Goal: Task Accomplishment & Management: Use online tool/utility

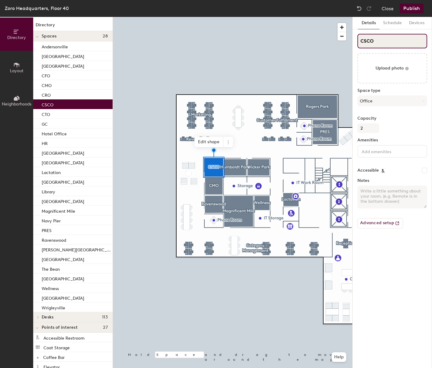
click at [350, 38] on div "Directory Layout Neighborhoods Directory Spaces 28 [GEOGRAPHIC_DATA] Bronzevill…" at bounding box center [216, 192] width 432 height 351
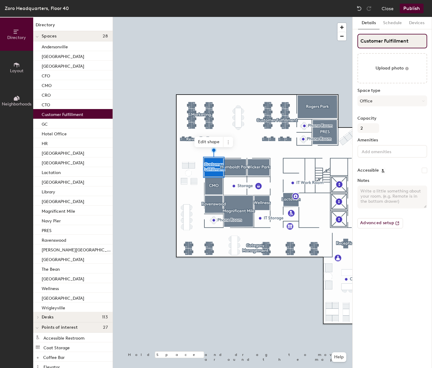
click at [390, 44] on input "Customer Fulfillment" at bounding box center [393, 41] width 70 height 15
type input "Customer Fulfillment"
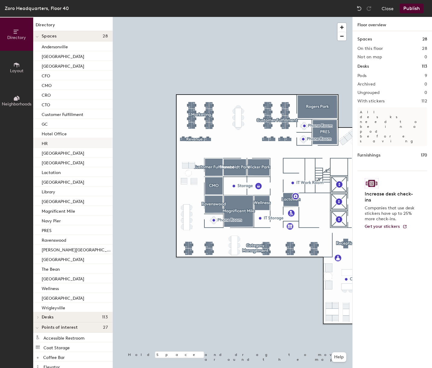
click at [66, 142] on div "HR" at bounding box center [72, 143] width 79 height 10
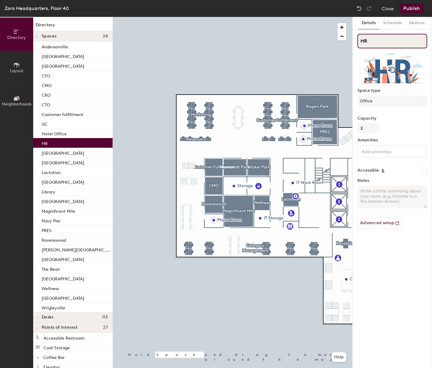
click at [384, 41] on input "HR" at bounding box center [393, 41] width 70 height 15
type input "Human Resources"
click at [66, 125] on div "GC" at bounding box center [72, 124] width 79 height 10
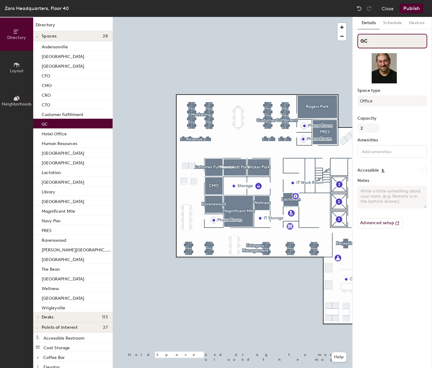
click at [374, 42] on input "GC" at bounding box center [393, 41] width 70 height 15
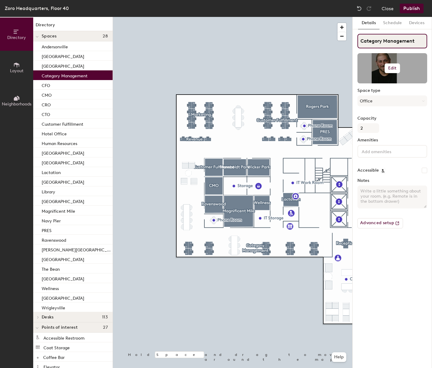
type input "Category Management"
click at [390, 68] on h6 "Edit" at bounding box center [393, 68] width 8 height 5
click at [379, 91] on span "Remove" at bounding box center [393, 91] width 60 height 5
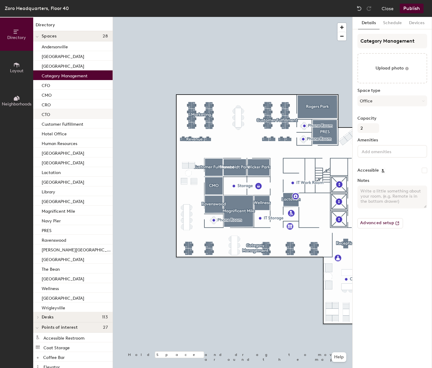
click at [51, 113] on div "CTO" at bounding box center [72, 114] width 79 height 10
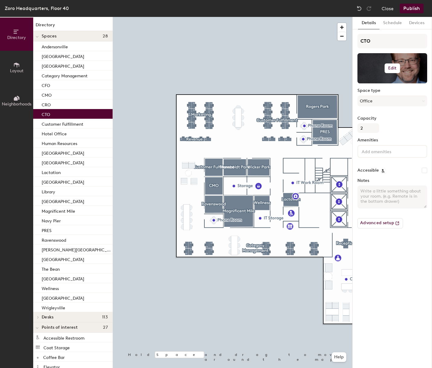
click at [390, 68] on h6 "Edit" at bounding box center [393, 68] width 8 height 5
click at [376, 91] on span "Remove" at bounding box center [393, 91] width 60 height 5
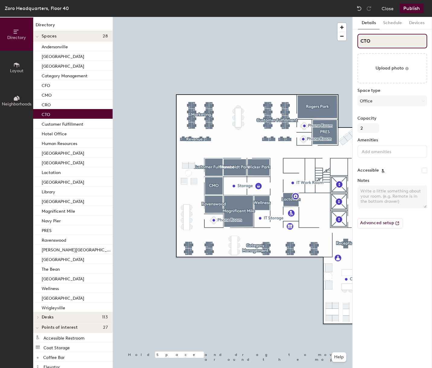
drag, startPoint x: 380, startPoint y: 43, endPoint x: 357, endPoint y: 42, distance: 23.3
click at [357, 42] on div "Details Schedule Devices CTO Upload photo Space type Office Capacity 2 Amenitie…" at bounding box center [392, 192] width 79 height 351
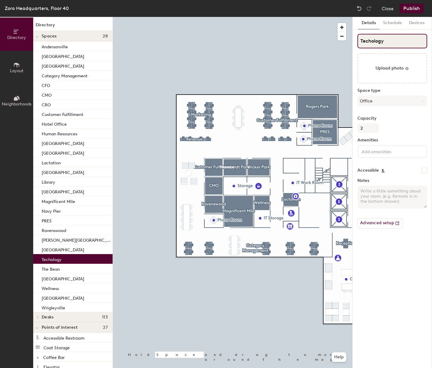
type input "Techology"
click at [65, 113] on p "Customer Fulfillment" at bounding box center [63, 113] width 42 height 7
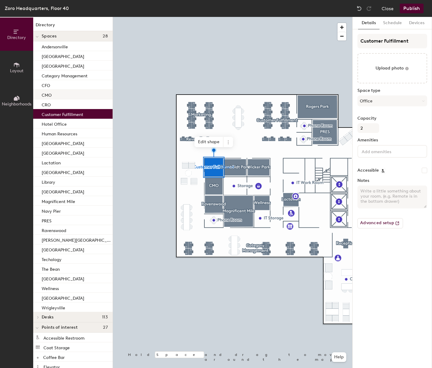
click at [67, 93] on div "CMO" at bounding box center [72, 95] width 79 height 10
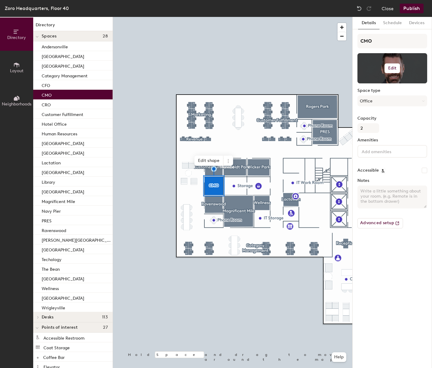
click at [390, 69] on button "Edit" at bounding box center [393, 68] width 16 height 10
click at [376, 93] on span "Remove" at bounding box center [393, 91] width 60 height 5
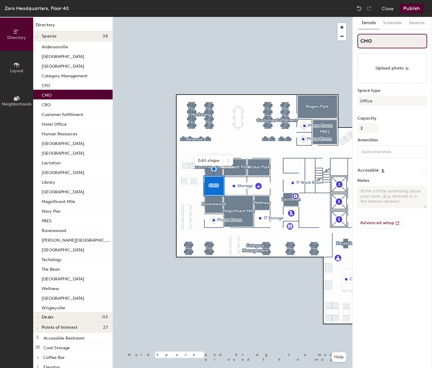
click at [335, 40] on div "Directory Layout Neighborhoods Directory Spaces 28 [GEOGRAPHIC_DATA] [GEOGRAPHI…" at bounding box center [216, 192] width 432 height 351
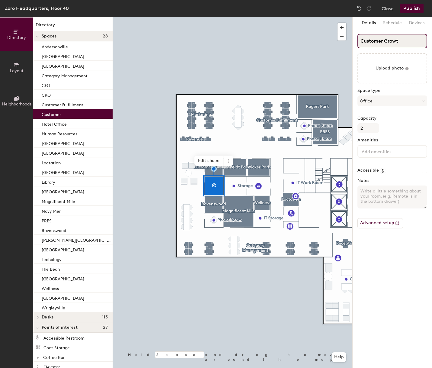
type input "Customer Growth"
click at [80, 132] on div "Human Resources" at bounding box center [72, 133] width 79 height 10
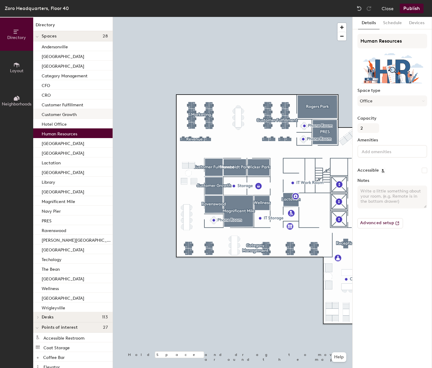
click at [78, 115] on div "Customer Growth" at bounding box center [72, 114] width 79 height 10
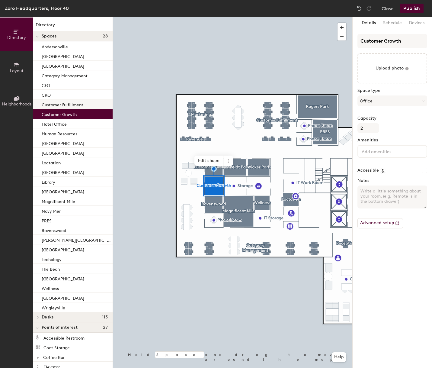
click at [80, 105] on p "Customer Fulfillment" at bounding box center [63, 104] width 42 height 7
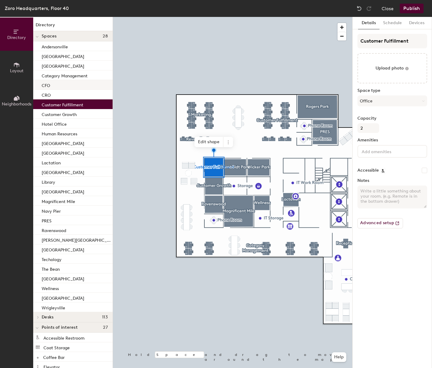
click at [62, 86] on div "CFO" at bounding box center [72, 85] width 79 height 10
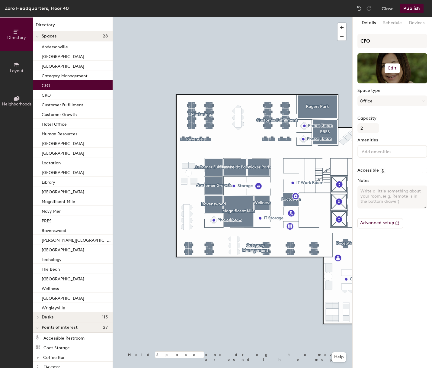
click at [386, 71] on button "Edit" at bounding box center [393, 68] width 16 height 10
click at [380, 92] on span "Remove" at bounding box center [393, 91] width 60 height 5
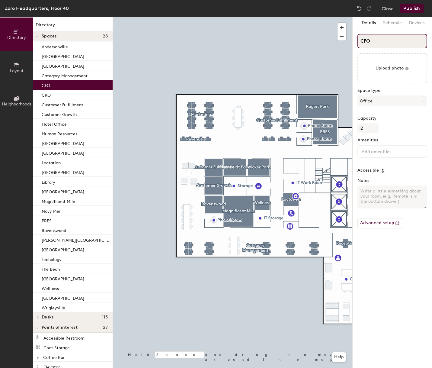
click at [348, 43] on div "Directory Layout Neighborhoods Directory Spaces 28 [GEOGRAPHIC_DATA] [GEOGRAPHI…" at bounding box center [216, 192] width 432 height 351
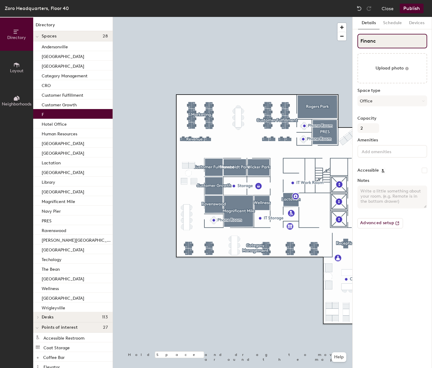
type input "Finance"
click at [60, 85] on div "CRO" at bounding box center [72, 85] width 79 height 10
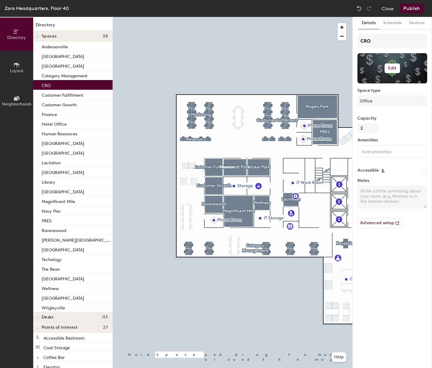
click at [390, 69] on h6 "Edit" at bounding box center [393, 68] width 8 height 5
click at [377, 92] on span "Remove" at bounding box center [393, 91] width 60 height 5
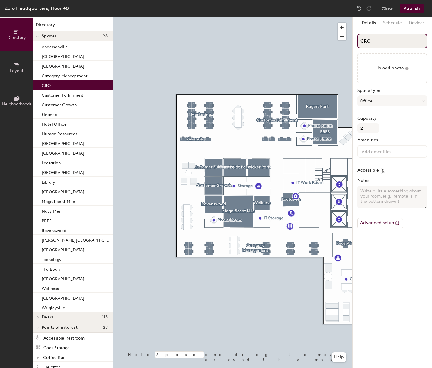
click at [344, 43] on div "Directory Layout Neighborhoods Directory Spaces 28 [GEOGRAPHIC_DATA] [GEOGRAPHI…" at bounding box center [216, 192] width 432 height 351
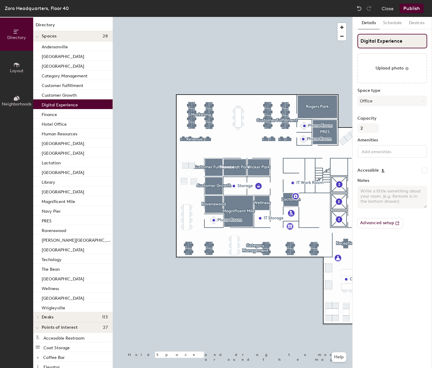
type input "Digital Experience"
click at [53, 261] on p "Techology" at bounding box center [52, 258] width 20 height 7
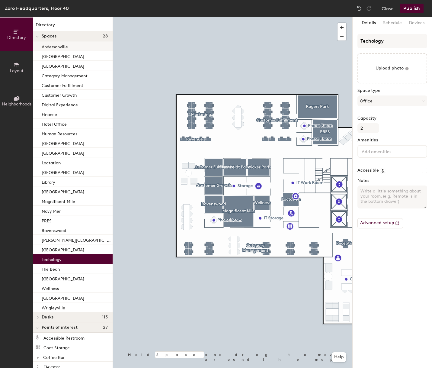
click at [68, 48] on p "Andersonville" at bounding box center [55, 46] width 26 height 7
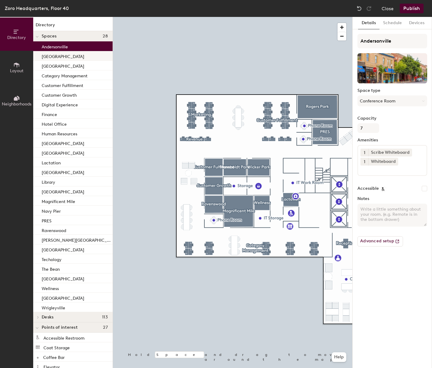
click at [65, 55] on div "[GEOGRAPHIC_DATA]" at bounding box center [72, 56] width 79 height 10
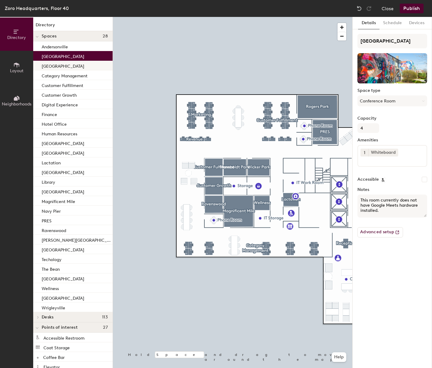
click at [62, 66] on div "[GEOGRAPHIC_DATA]" at bounding box center [72, 66] width 79 height 10
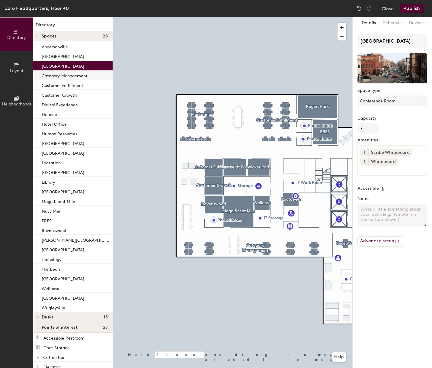
click at [62, 78] on p "Category Management" at bounding box center [65, 75] width 46 height 7
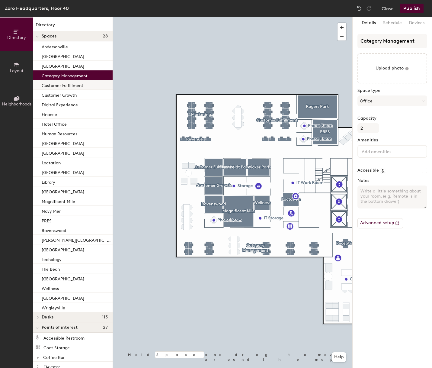
click at [64, 86] on p "Customer Fulfillment" at bounding box center [63, 84] width 42 height 7
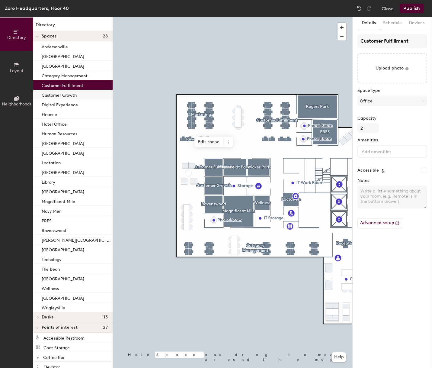
click at [64, 95] on p "Customer Growth" at bounding box center [59, 94] width 35 height 7
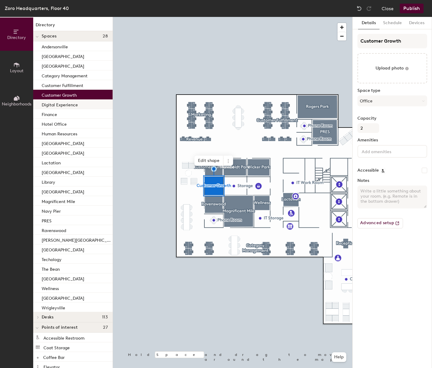
click at [63, 105] on p "Digital Experience" at bounding box center [60, 104] width 36 height 7
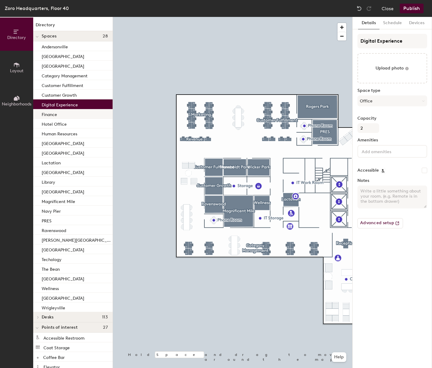
click at [64, 114] on div "Finance" at bounding box center [72, 114] width 79 height 10
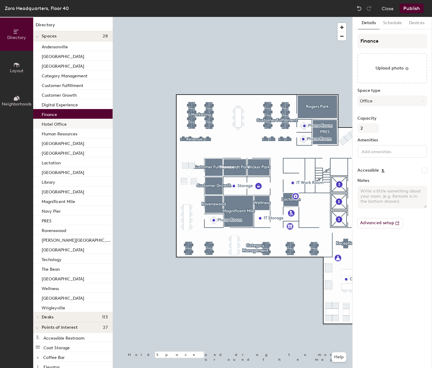
click at [66, 125] on div "Hotel Office" at bounding box center [72, 124] width 79 height 10
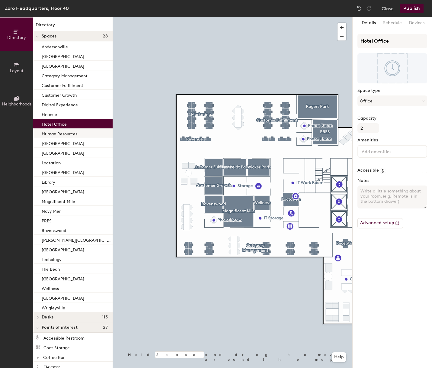
click at [68, 134] on p "Human Resources" at bounding box center [60, 133] width 36 height 7
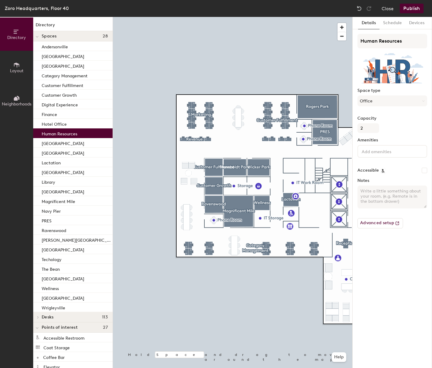
click at [390, 7] on button "Publish" at bounding box center [412, 9] width 24 height 10
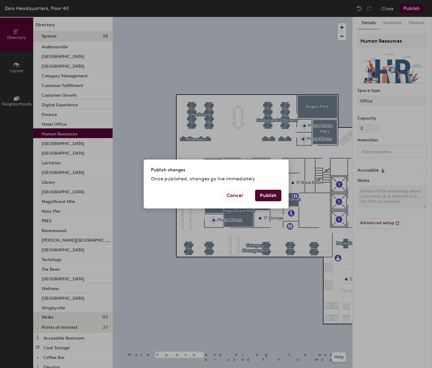
click at [274, 196] on button "Publish" at bounding box center [268, 195] width 26 height 11
